Goal: Task Accomplishment & Management: Complete application form

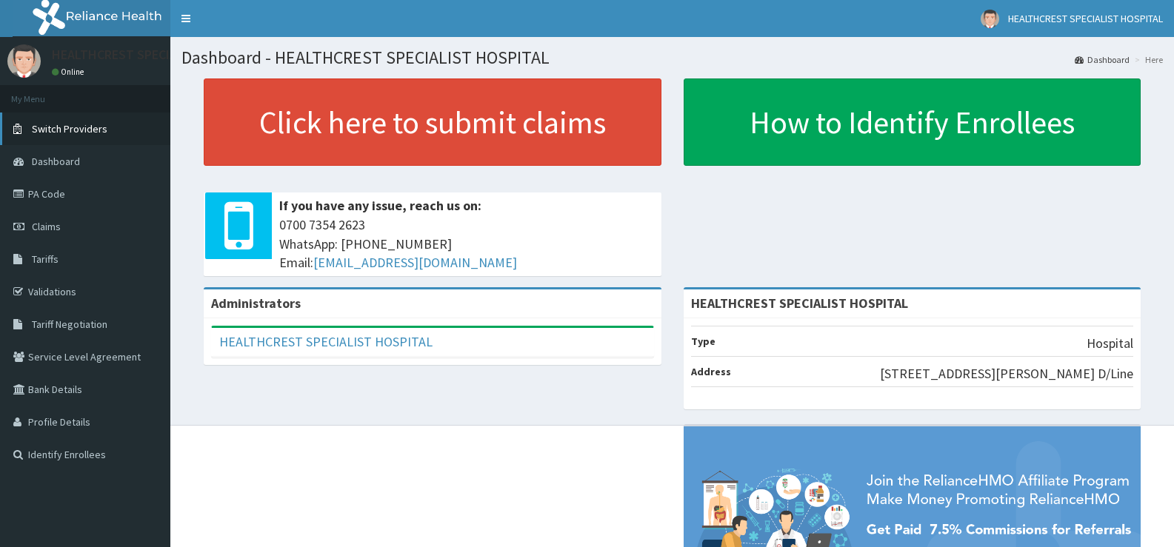
click at [47, 131] on span "Switch Providers" at bounding box center [70, 128] width 76 height 13
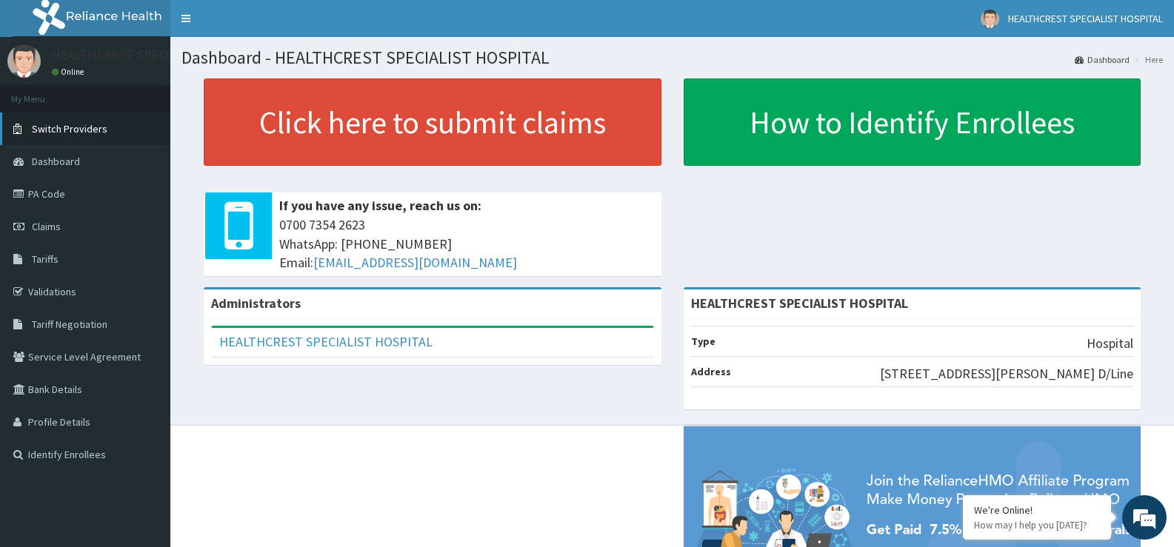
click at [47, 131] on span "Switch Providers" at bounding box center [70, 128] width 76 height 13
click at [36, 224] on span "Claims" at bounding box center [46, 226] width 29 height 13
click at [40, 226] on span "Claims" at bounding box center [46, 226] width 29 height 13
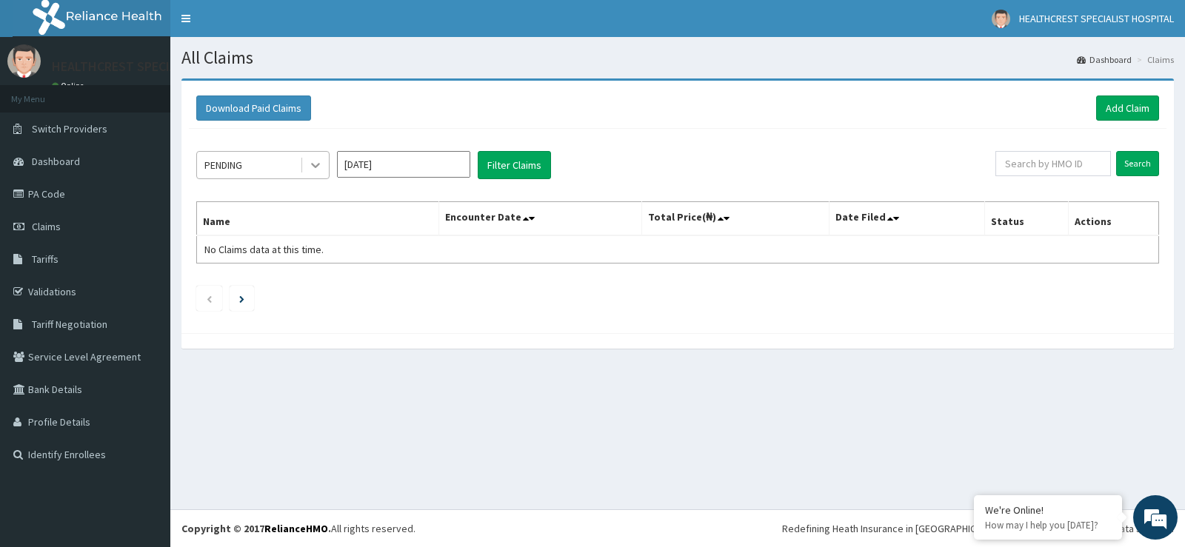
click at [321, 164] on icon at bounding box center [315, 165] width 15 height 15
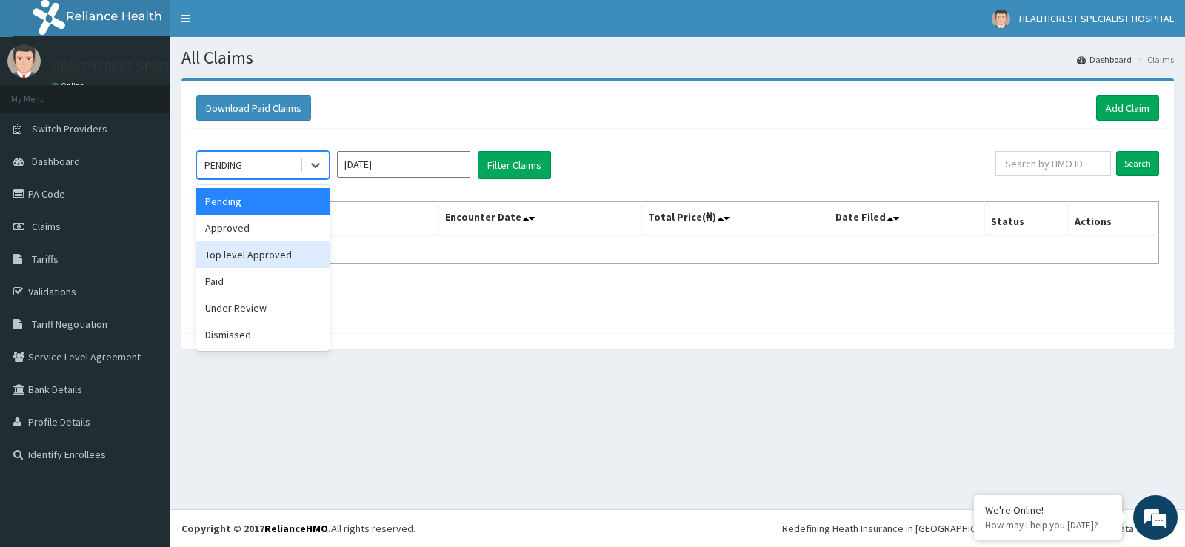
click at [449, 97] on div "Download Paid Claims Add Claim" at bounding box center [677, 108] width 963 height 25
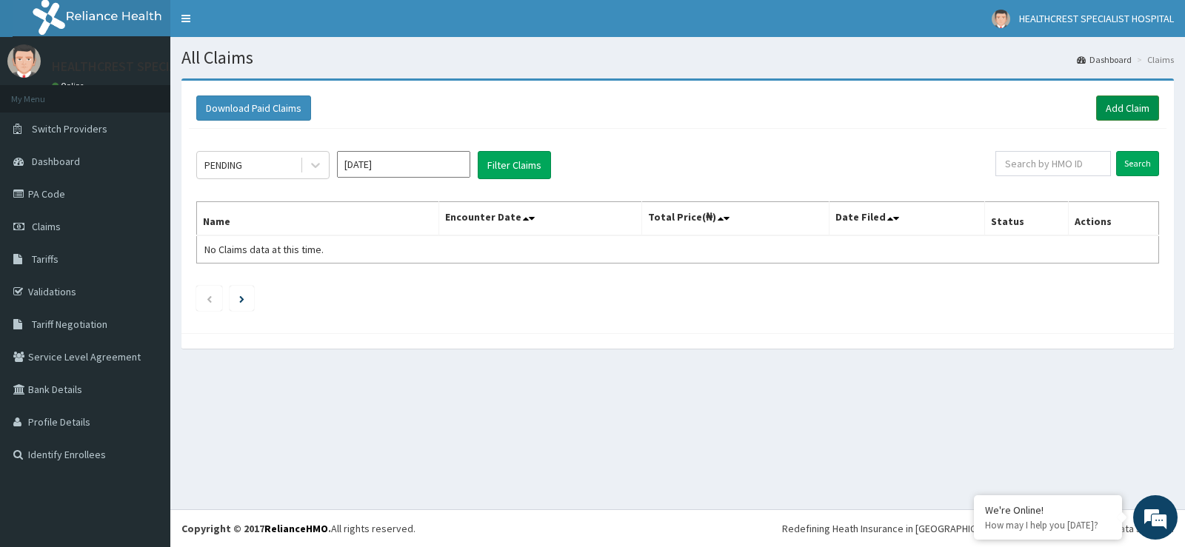
click at [1131, 110] on link "Add Claim" at bounding box center [1127, 108] width 63 height 25
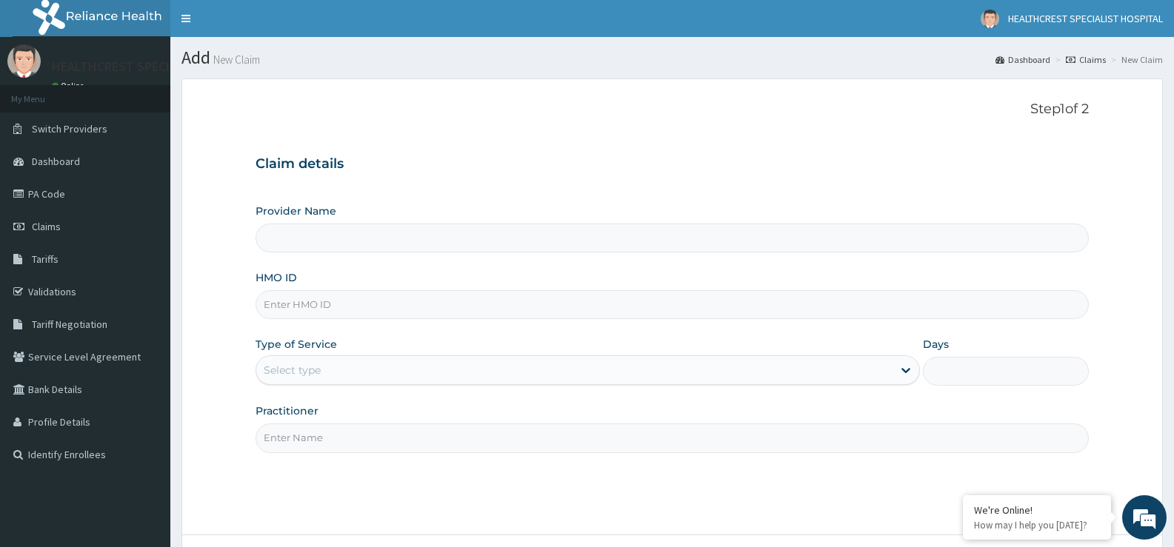
type input "HEALTHCREST SPECIALIST HOSPITAL"
click at [384, 296] on input "HMO ID" at bounding box center [671, 304] width 833 height 29
click at [305, 375] on div "Select type" at bounding box center [292, 370] width 57 height 15
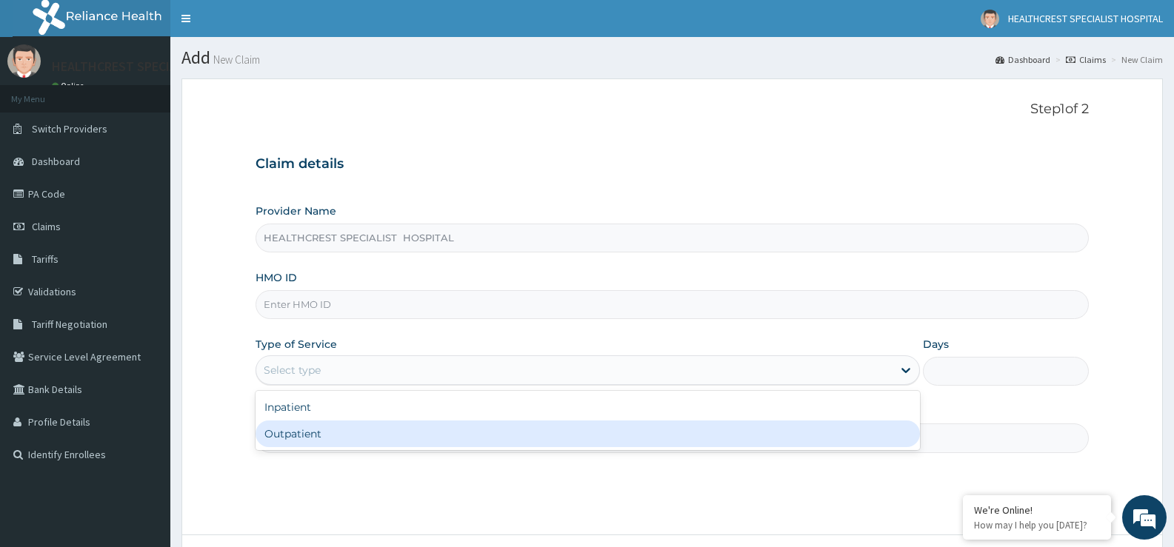
click at [304, 432] on div "Outpatient" at bounding box center [586, 434] width 663 height 27
type input "1"
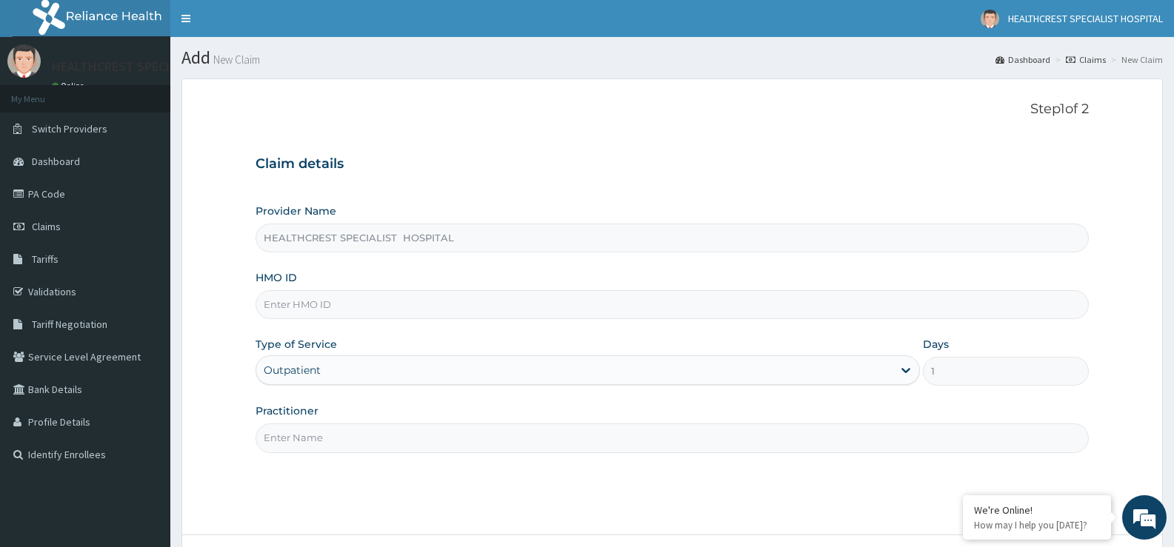
click at [295, 297] on input "HMO ID" at bounding box center [671, 304] width 833 height 29
click at [312, 239] on input "HEALTHCREST SPECIALIST HOSPITAL" at bounding box center [671, 238] width 833 height 29
click at [45, 287] on link "Validations" at bounding box center [85, 291] width 170 height 33
